Goal: Task Accomplishment & Management: Manage account settings

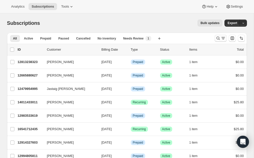
click at [222, 38] on icon "Search and filter results" at bounding box center [223, 38] width 5 height 5
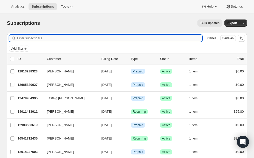
click at [167, 36] on input "Filter subscribers" at bounding box center [110, 38] width 186 height 7
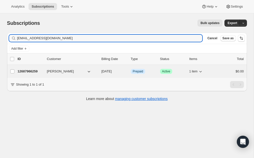
type input "[EMAIL_ADDRESS][DOMAIN_NAME]"
click at [25, 71] on p "12687966259" at bounding box center [30, 71] width 25 height 5
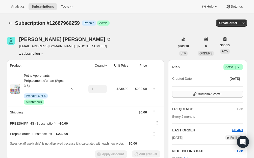
click at [212, 96] on span "Customer Portal" at bounding box center [210, 94] width 24 height 4
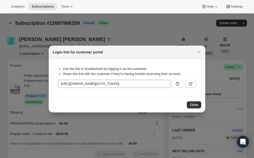
click at [194, 85] on button ":rce:" at bounding box center [190, 84] width 11 height 8
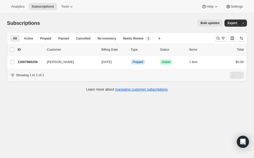
click at [218, 41] on button "Search and filter results" at bounding box center [221, 38] width 12 height 7
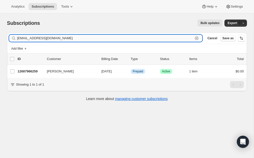
click at [44, 35] on input "[EMAIL_ADDRESS][DOMAIN_NAME]" at bounding box center [105, 38] width 177 height 7
click at [42, 39] on input "[EMAIL_ADDRESS][DOMAIN_NAME]" at bounding box center [105, 38] width 177 height 7
paste input "[EMAIL_ADDRESS]"
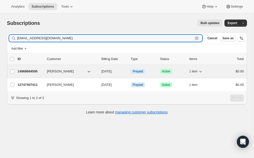
type input "[EMAIL_ADDRESS][DOMAIN_NAME]"
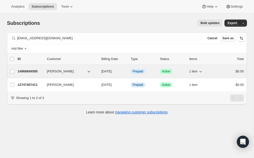
click at [30, 69] on p "14968684595" at bounding box center [30, 71] width 25 height 5
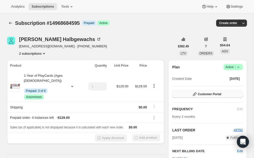
click at [201, 93] on span "Customer Portal" at bounding box center [210, 94] width 24 height 4
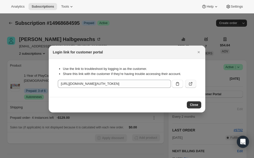
click at [189, 84] on icon ":rgn:" at bounding box center [190, 83] width 5 height 5
click at [45, 35] on div at bounding box center [127, 79] width 254 height 158
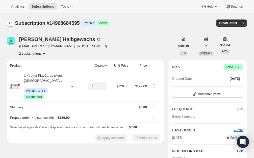
click at [10, 19] on button "Subscriptions" at bounding box center [10, 22] width 7 height 7
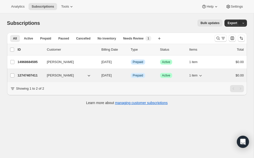
click at [31, 77] on p "12747407411" at bounding box center [30, 75] width 25 height 5
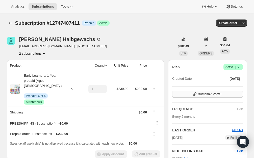
click at [195, 94] on icon "button" at bounding box center [194, 94] width 5 height 5
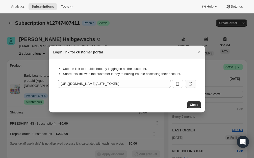
click at [188, 80] on button ":rkk:" at bounding box center [190, 84] width 11 height 8
click at [34, 41] on div at bounding box center [127, 79] width 254 height 158
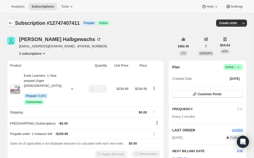
click at [10, 22] on icon "Subscriptions" at bounding box center [10, 22] width 5 height 5
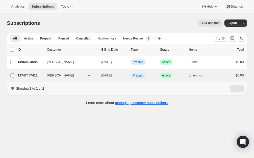
click at [28, 77] on p "12747407411" at bounding box center [30, 75] width 25 height 5
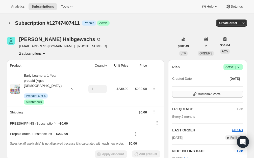
click at [202, 96] on span "Customer Portal" at bounding box center [210, 94] width 24 height 4
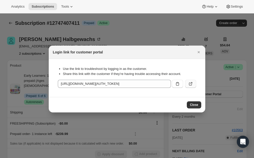
click at [194, 85] on button ":roe:" at bounding box center [190, 84] width 11 height 8
click at [201, 52] on icon "Close" at bounding box center [199, 52] width 5 height 5
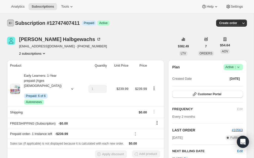
click at [12, 23] on icon "Subscriptions" at bounding box center [10, 22] width 5 height 5
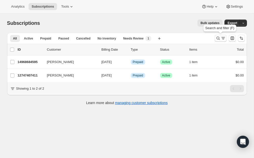
click at [218, 37] on icon "Search and filter results" at bounding box center [218, 38] width 5 height 5
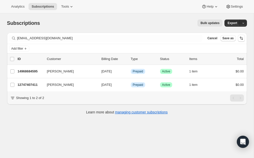
click at [133, 32] on div "Subscriptions. This page is ready Subscriptions Bulk updates More actions Bulk …" at bounding box center [127, 22] width 240 height 19
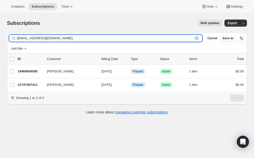
click at [130, 35] on input "[EMAIL_ADDRESS][DOMAIN_NAME]" at bounding box center [105, 38] width 177 height 7
paste input "[EMAIL_ADDRESS][DOMAIN_NAME]"
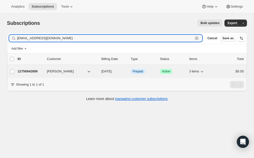
type input "[EMAIL_ADDRESS][DOMAIN_NAME]"
click at [29, 73] on p "12756942899" at bounding box center [30, 71] width 25 height 5
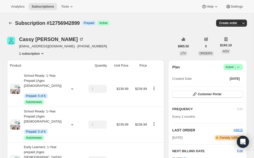
click at [209, 101] on div "Plan Success Active | Created Date [DATE] Customer Portal FREQUENCY Edit Every …" at bounding box center [207, 125] width 71 height 123
click at [213, 96] on button "Customer Portal" at bounding box center [207, 94] width 71 height 7
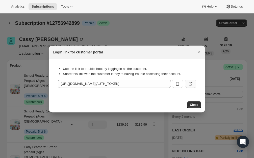
click at [191, 84] on icon ":rt9:" at bounding box center [190, 83] width 5 height 5
click at [199, 54] on icon "Close" at bounding box center [199, 52] width 5 height 5
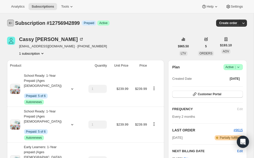
click at [11, 23] on icon "Subscriptions" at bounding box center [10, 23] width 3 height 3
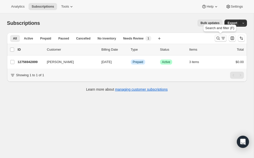
click at [222, 39] on icon "Search and filter results" at bounding box center [223, 38] width 5 height 5
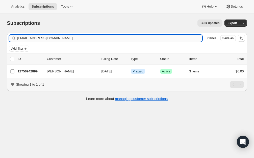
click at [138, 39] on input "[EMAIL_ADDRESS][DOMAIN_NAME]" at bounding box center [110, 38] width 186 height 7
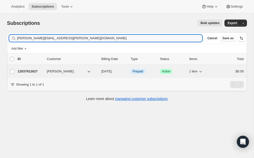
type input "[PERSON_NAME][EMAIL_ADDRESS][PERSON_NAME][DOMAIN_NAME]"
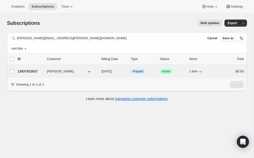
click at [33, 69] on p "12837912627" at bounding box center [30, 71] width 25 height 5
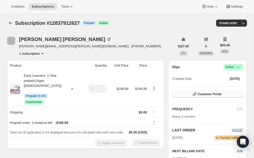
click at [209, 96] on button "Customer Portal" at bounding box center [207, 94] width 71 height 7
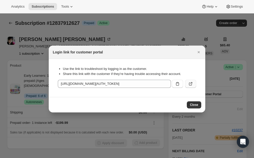
click at [189, 86] on icon ":r11n:" at bounding box center [190, 83] width 5 height 5
click at [17, 29] on div at bounding box center [127, 79] width 254 height 158
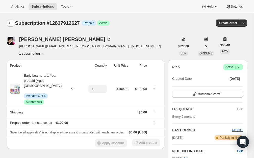
click at [11, 24] on icon "Subscriptions" at bounding box center [10, 22] width 5 height 5
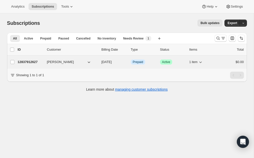
click at [30, 59] on p "12837912627" at bounding box center [30, 61] width 25 height 5
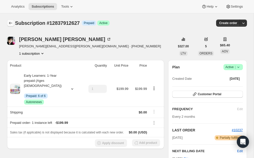
click at [9, 20] on button "Subscriptions" at bounding box center [10, 22] width 7 height 7
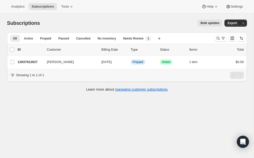
click at [40, 100] on div "Subscriptions. This page is ready Subscriptions Bulk updates More actions Bulk …" at bounding box center [127, 92] width 254 height 158
click at [221, 40] on icon "Search and filter results" at bounding box center [223, 38] width 5 height 5
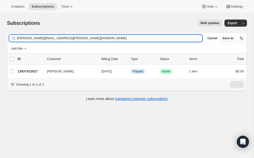
click at [164, 37] on input "[PERSON_NAME][EMAIL_ADDRESS][PERSON_NAME][DOMAIN_NAME]" at bounding box center [110, 38] width 186 height 7
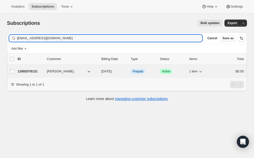
type input "[EMAIL_ADDRESS][DOMAIN_NAME]"
click at [34, 71] on p "12892078131" at bounding box center [30, 71] width 25 height 5
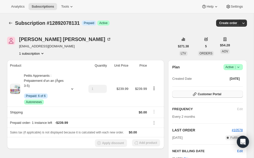
click at [210, 93] on span "Customer Portal" at bounding box center [210, 94] width 24 height 4
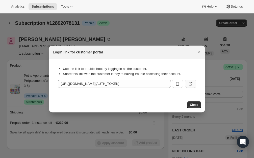
click at [193, 81] on button ":r19c:" at bounding box center [190, 84] width 11 height 8
click at [241, 30] on div at bounding box center [127, 79] width 254 height 158
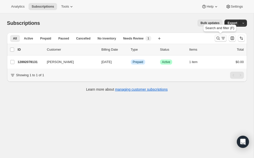
click at [218, 36] on icon "Search and filter results" at bounding box center [218, 38] width 5 height 5
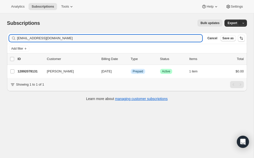
click at [174, 36] on input "[EMAIL_ADDRESS][DOMAIN_NAME]" at bounding box center [110, 38] width 186 height 7
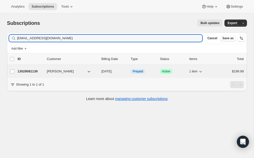
type input "[EMAIL_ADDRESS][DOMAIN_NAME]"
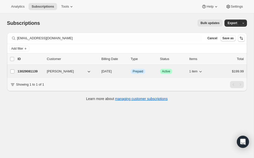
click at [26, 72] on p "13029081139" at bounding box center [30, 71] width 25 height 5
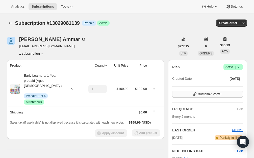
click at [211, 95] on span "Customer Portal" at bounding box center [210, 94] width 24 height 4
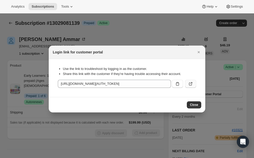
click at [195, 82] on button ":r1dc:" at bounding box center [190, 84] width 11 height 8
click at [29, 17] on div at bounding box center [127, 79] width 254 height 158
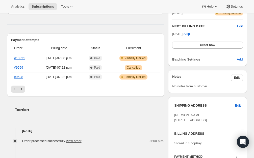
scroll to position [128, 0]
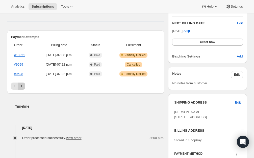
click at [20, 83] on icon "Next" at bounding box center [21, 85] width 5 height 5
click at [14, 83] on icon "Previous" at bounding box center [14, 85] width 5 height 5
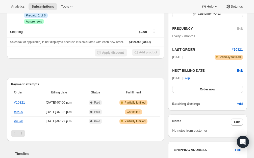
scroll to position [74, 0]
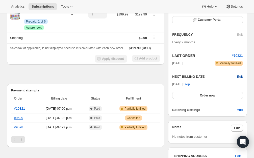
click at [242, 76] on span "Edit" at bounding box center [240, 76] width 6 height 5
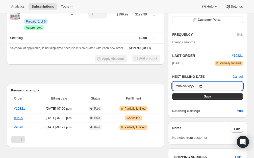
click at [204, 87] on input "[DATE]" at bounding box center [207, 86] width 71 height 9
type input "[DATE]"
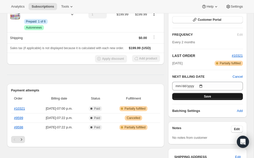
click at [214, 93] on button "Save" at bounding box center [207, 96] width 71 height 7
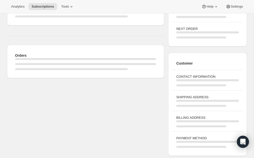
scroll to position [0, 0]
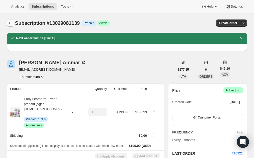
click at [11, 23] on icon "Subscriptions" at bounding box center [10, 22] width 5 height 5
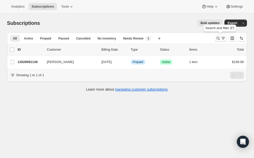
click at [217, 36] on icon "Search and filter results" at bounding box center [218, 38] width 5 height 5
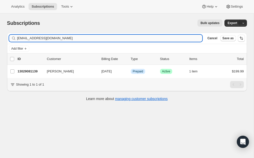
click at [180, 40] on input "[EMAIL_ADDRESS][DOMAIN_NAME]" at bounding box center [110, 38] width 186 height 7
type input "[EMAIL_ADDRESS][DOMAIN_NAME]"
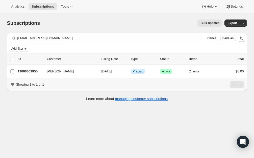
click at [24, 71] on p "13060603955" at bounding box center [30, 71] width 25 height 5
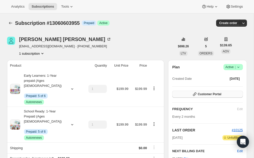
click at [197, 94] on icon "button" at bounding box center [194, 94] width 5 height 5
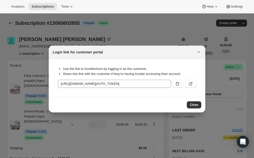
click at [192, 76] on li "Share this link with the customer if they’re having trouble accessing their acc…" at bounding box center [130, 73] width 134 height 5
click at [192, 85] on icon ":r1k2:" at bounding box center [190, 83] width 5 height 5
click at [196, 51] on button "Close" at bounding box center [199, 52] width 7 height 7
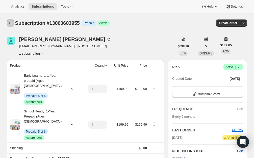
click at [10, 22] on icon "Subscriptions" at bounding box center [10, 22] width 5 height 5
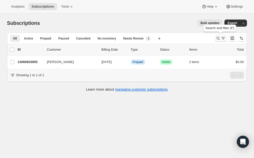
click at [217, 38] on icon "Search and filter results" at bounding box center [218, 38] width 3 height 3
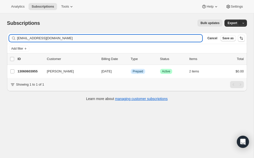
click at [142, 37] on input "[EMAIL_ADDRESS][DOMAIN_NAME]" at bounding box center [110, 38] width 186 height 7
click at [142, 38] on input "[EMAIL_ADDRESS][DOMAIN_NAME]" at bounding box center [110, 38] width 186 height 7
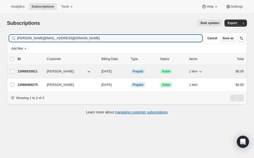
type input "[PERSON_NAME][EMAIL_ADDRESS][DOMAIN_NAME]"
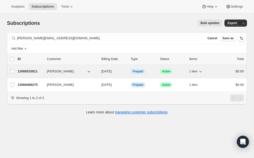
click at [28, 70] on p "13068533811" at bounding box center [30, 71] width 25 height 5
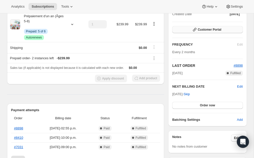
scroll to position [41, 0]
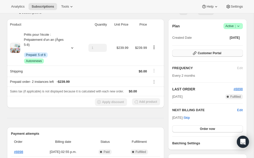
click at [216, 54] on span "Customer Portal" at bounding box center [210, 53] width 24 height 4
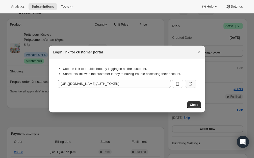
click at [193, 81] on icon ":r1of:" at bounding box center [190, 83] width 5 height 5
click at [198, 49] on button "Close" at bounding box center [199, 52] width 7 height 7
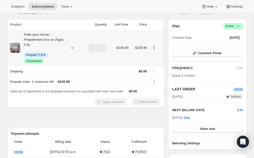
scroll to position [0, 0]
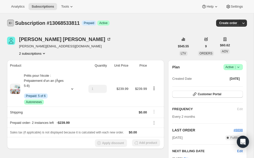
click at [10, 20] on button "Subscriptions" at bounding box center [10, 22] width 7 height 7
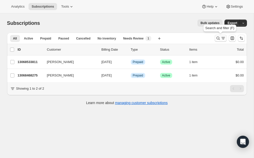
click at [217, 38] on icon "Search and filter results" at bounding box center [218, 38] width 5 height 5
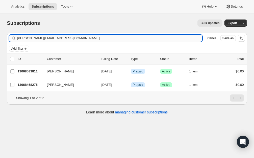
click at [171, 35] on input "[PERSON_NAME][EMAIL_ADDRESS][DOMAIN_NAME]" at bounding box center [110, 38] width 186 height 7
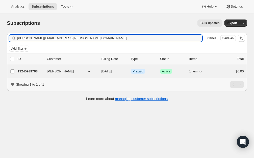
type input "[PERSON_NAME][EMAIL_ADDRESS][PERSON_NAME][DOMAIN_NAME]"
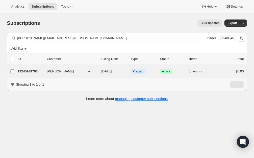
click at [33, 70] on p "13245939763" at bounding box center [30, 71] width 25 height 5
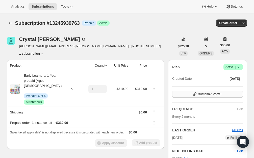
click at [210, 91] on button "Customer Portal" at bounding box center [207, 94] width 71 height 7
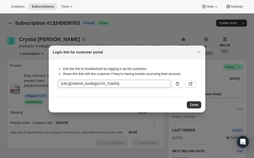
click at [194, 82] on button ":r1sm:" at bounding box center [190, 84] width 11 height 8
